Goal: Find specific page/section: Find specific page/section

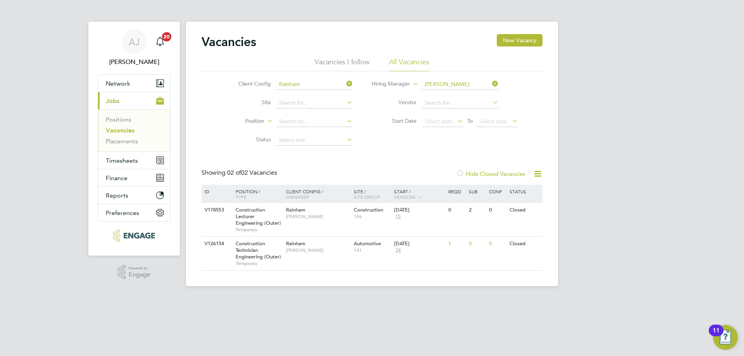
click at [355, 62] on li "Vacancies I follow" at bounding box center [342, 64] width 55 height 14
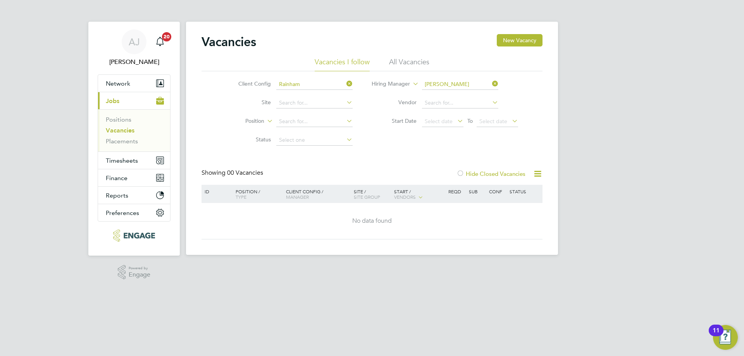
click at [410, 60] on li "All Vacancies" at bounding box center [409, 64] width 40 height 14
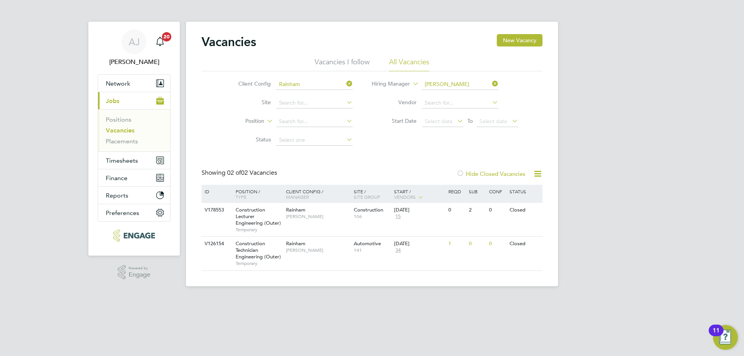
click at [129, 132] on link "Vacancies" at bounding box center [120, 130] width 29 height 7
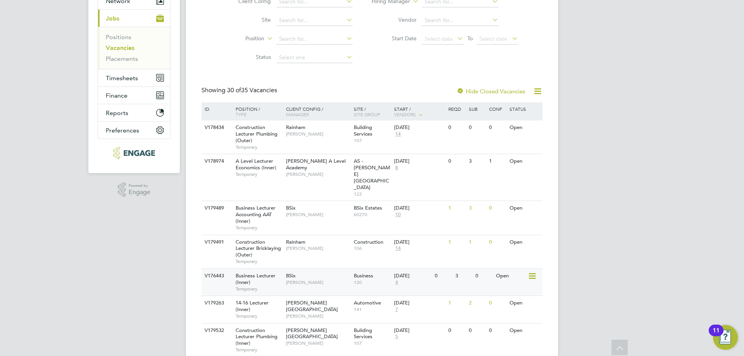
scroll to position [116, 0]
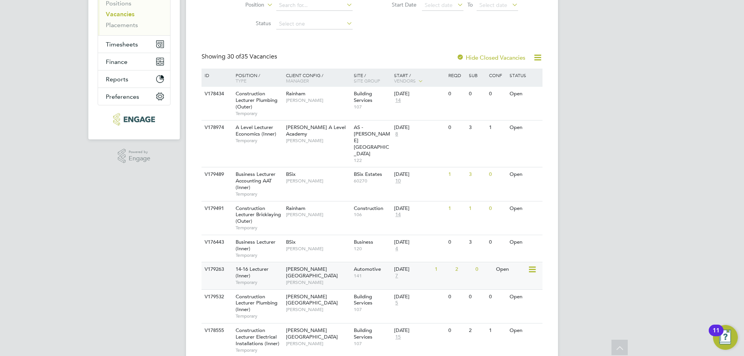
click at [396, 273] on span "7" at bounding box center [396, 276] width 5 height 7
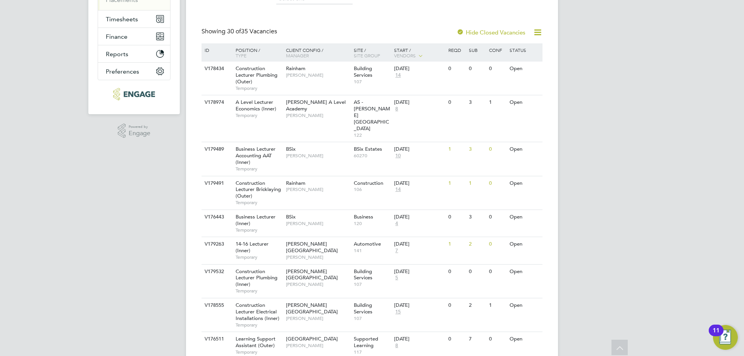
scroll to position [155, 0]
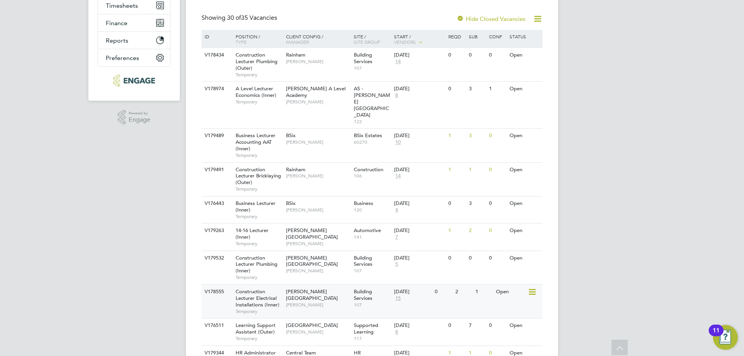
click at [399, 295] on span "15" at bounding box center [398, 298] width 8 height 7
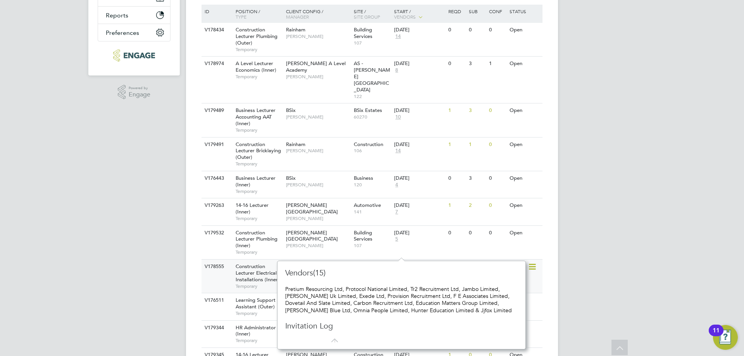
scroll to position [194, 0]
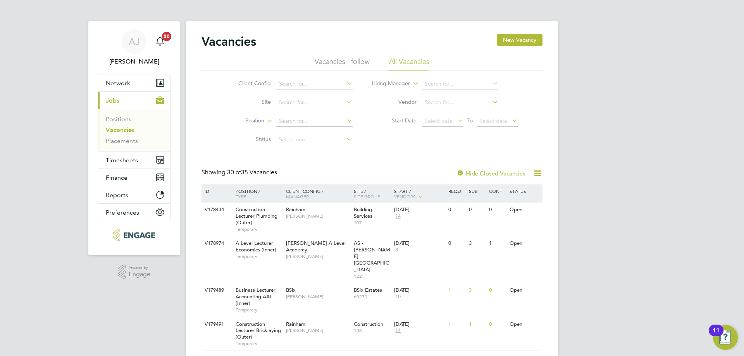
scroll to position [0, 0]
